Goal: Task Accomplishment & Management: Manage account settings

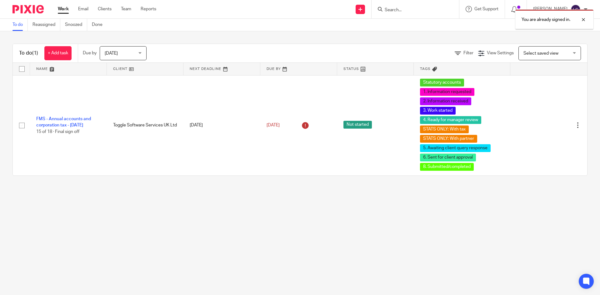
click at [390, 13] on div "You are already signed in." at bounding box center [447, 18] width 294 height 24
click at [392, 12] on div "You are already signed in." at bounding box center [447, 18] width 294 height 24
click at [410, 7] on div "You are already signed in." at bounding box center [447, 18] width 294 height 24
click at [399, 7] on div "You are already signed in." at bounding box center [447, 18] width 294 height 24
click at [393, 9] on div "You are already signed in." at bounding box center [447, 18] width 294 height 24
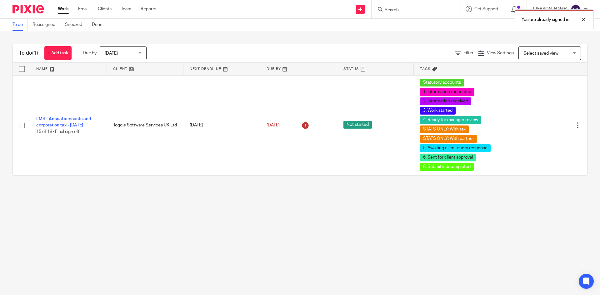
click at [361, 43] on div "To do (1) + Add task Due by Today Today Today Tomorrow This week Next week This…" at bounding box center [300, 109] width 600 height 157
click at [392, 17] on div "You are already signed in." at bounding box center [447, 18] width 294 height 24
click at [394, 11] on div "You are already signed in." at bounding box center [447, 18] width 294 height 24
click at [587, 18] on div at bounding box center [579, 20] width 17 height 8
click at [414, 10] on input "Search" at bounding box center [412, 11] width 56 height 6
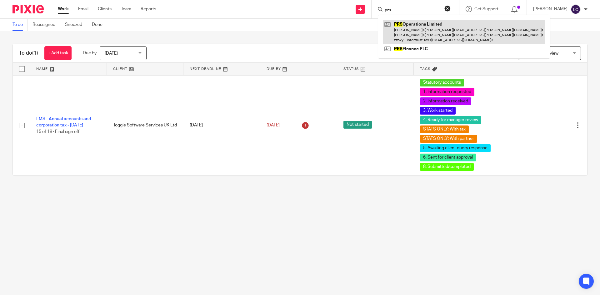
type input "prs"
click at [416, 31] on link at bounding box center [464, 32] width 163 height 25
click at [433, 35] on link at bounding box center [464, 32] width 163 height 25
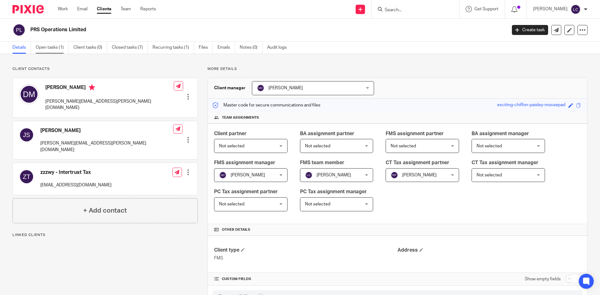
click at [57, 42] on link "Open tasks (1)" at bounding box center [52, 48] width 33 height 12
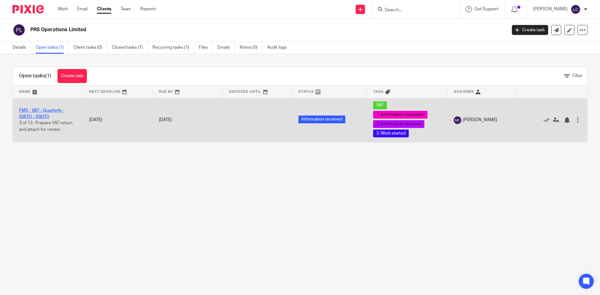
click at [43, 111] on link "FMS - VAT - Quarterly - July - September, 2025" at bounding box center [41, 113] width 45 height 11
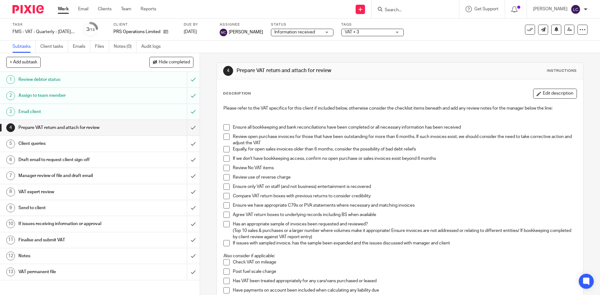
click at [29, 188] on h1 "VAT expert review" at bounding box center [72, 192] width 108 height 9
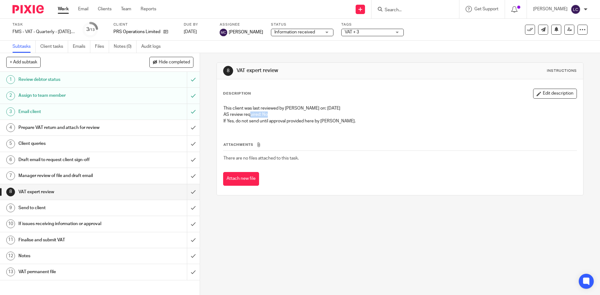
drag, startPoint x: 264, startPoint y: 115, endPoint x: 248, endPoint y: 112, distance: 16.6
click at [248, 112] on p "AS review required: No" at bounding box center [400, 115] width 353 height 6
click at [91, 125] on h1 "Prepare VAT return and attach for review" at bounding box center [72, 127] width 108 height 9
click at [116, 122] on link "4 Prepare VAT return and attach for review" at bounding box center [93, 128] width 187 height 16
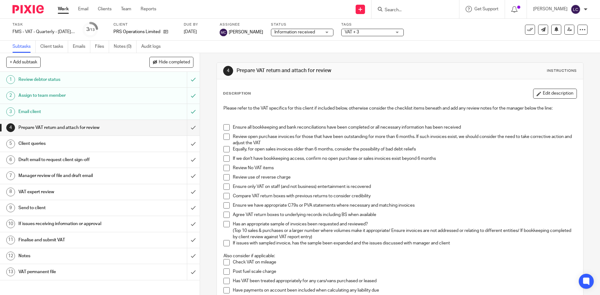
click at [225, 130] on span at bounding box center [227, 127] width 6 height 6
click at [226, 133] on li "Ensure all bookkeeping and bank reconciliations have been completed or all nece…" at bounding box center [400, 128] width 353 height 9
click at [224, 137] on span at bounding box center [227, 137] width 6 height 6
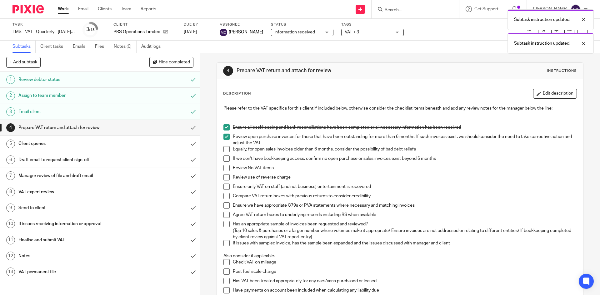
click at [225, 153] on span at bounding box center [227, 149] width 6 height 6
click at [225, 160] on span at bounding box center [227, 159] width 6 height 6
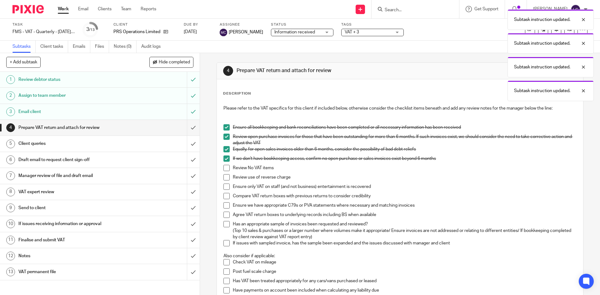
click at [224, 169] on span at bounding box center [227, 168] width 6 height 6
click at [225, 179] on span at bounding box center [227, 177] width 6 height 6
click at [225, 184] on span at bounding box center [227, 187] width 6 height 6
click at [225, 196] on span at bounding box center [227, 196] width 6 height 6
click at [225, 203] on span at bounding box center [227, 206] width 6 height 6
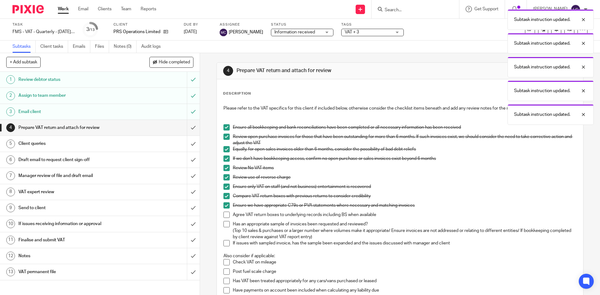
click at [225, 212] on span at bounding box center [227, 215] width 6 height 6
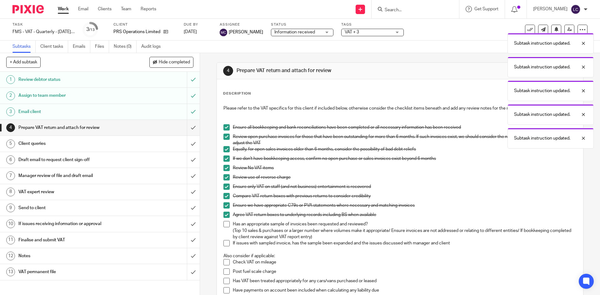
click at [225, 224] on span at bounding box center [227, 224] width 6 height 6
click at [224, 243] on span at bounding box center [227, 243] width 6 height 6
click at [225, 264] on span at bounding box center [227, 262] width 6 height 6
click at [224, 277] on li "Post fuel scale charge" at bounding box center [400, 273] width 353 height 9
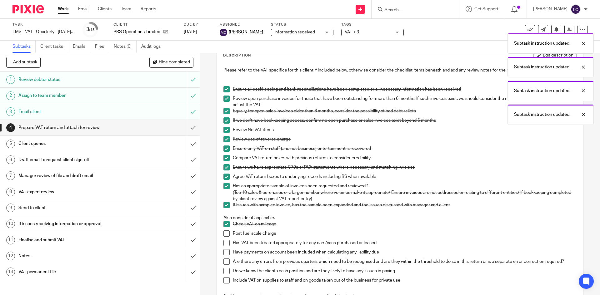
scroll to position [38, 0]
click at [226, 236] on span at bounding box center [227, 233] width 6 height 6
click at [225, 243] on span at bounding box center [227, 243] width 6 height 6
click at [224, 254] on span at bounding box center [227, 252] width 6 height 6
click at [224, 265] on li "Are there any errors from previous quarters which need to be recognised and are…" at bounding box center [400, 263] width 353 height 9
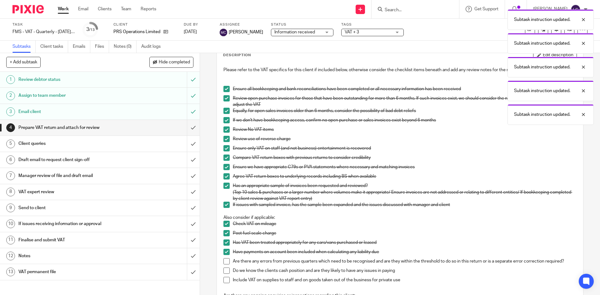
click at [224, 263] on span at bounding box center [227, 262] width 6 height 6
click at [224, 269] on span at bounding box center [227, 271] width 6 height 6
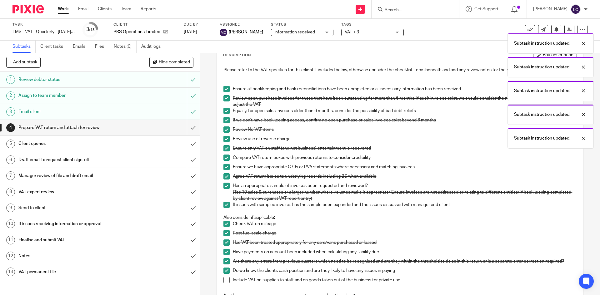
scroll to position [58, 0]
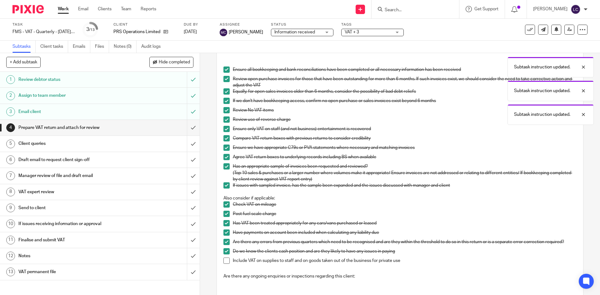
click at [226, 258] on span at bounding box center [227, 261] width 6 height 6
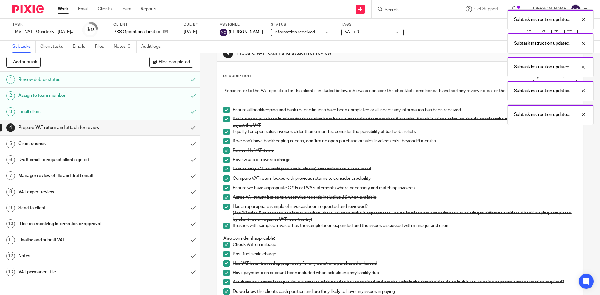
scroll to position [0, 0]
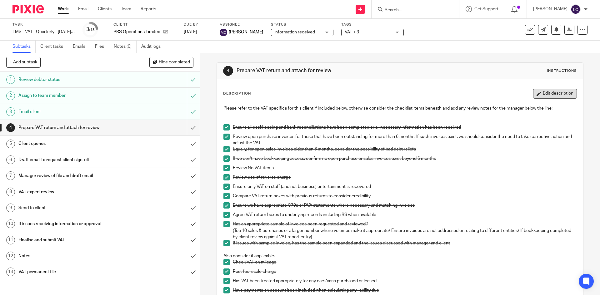
click at [546, 95] on button "Edit description" at bounding box center [555, 94] width 44 height 10
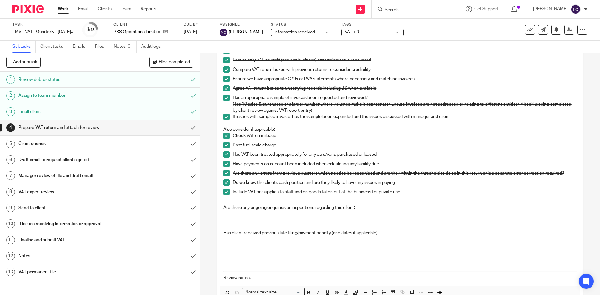
scroll to position [165, 0]
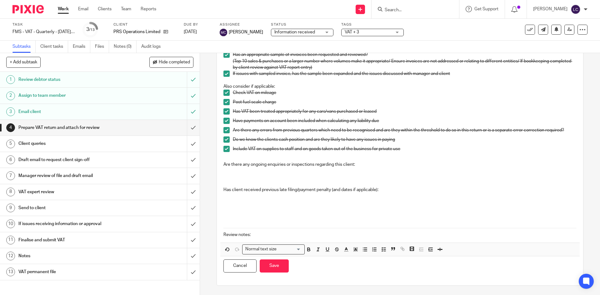
click at [281, 174] on p at bounding box center [400, 171] width 353 height 6
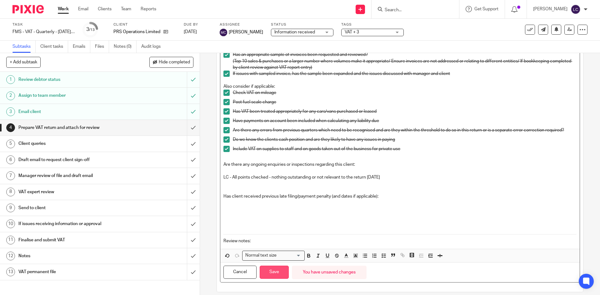
click at [274, 266] on button "Save" at bounding box center [274, 272] width 29 height 13
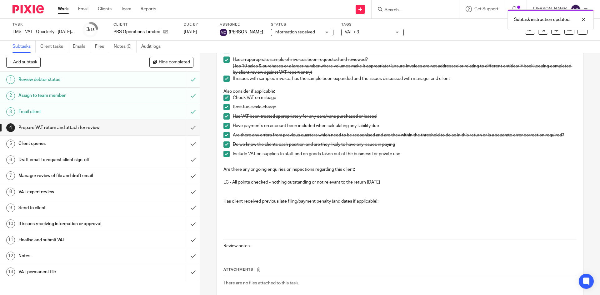
scroll to position [170, 0]
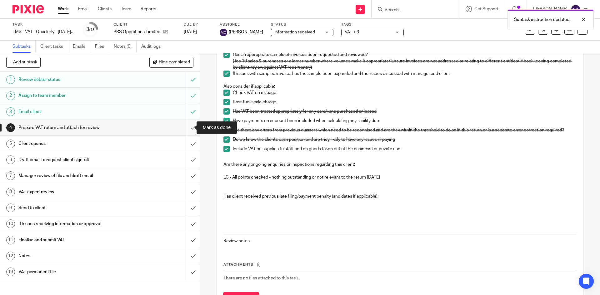
click at [189, 127] on input "submit" at bounding box center [100, 128] width 200 height 16
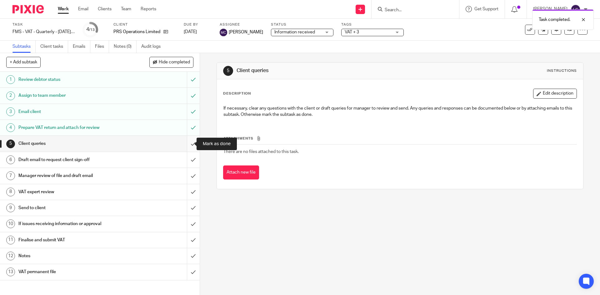
click at [187, 149] on input "submit" at bounding box center [100, 144] width 200 height 16
